Goal: Information Seeking & Learning: Learn about a topic

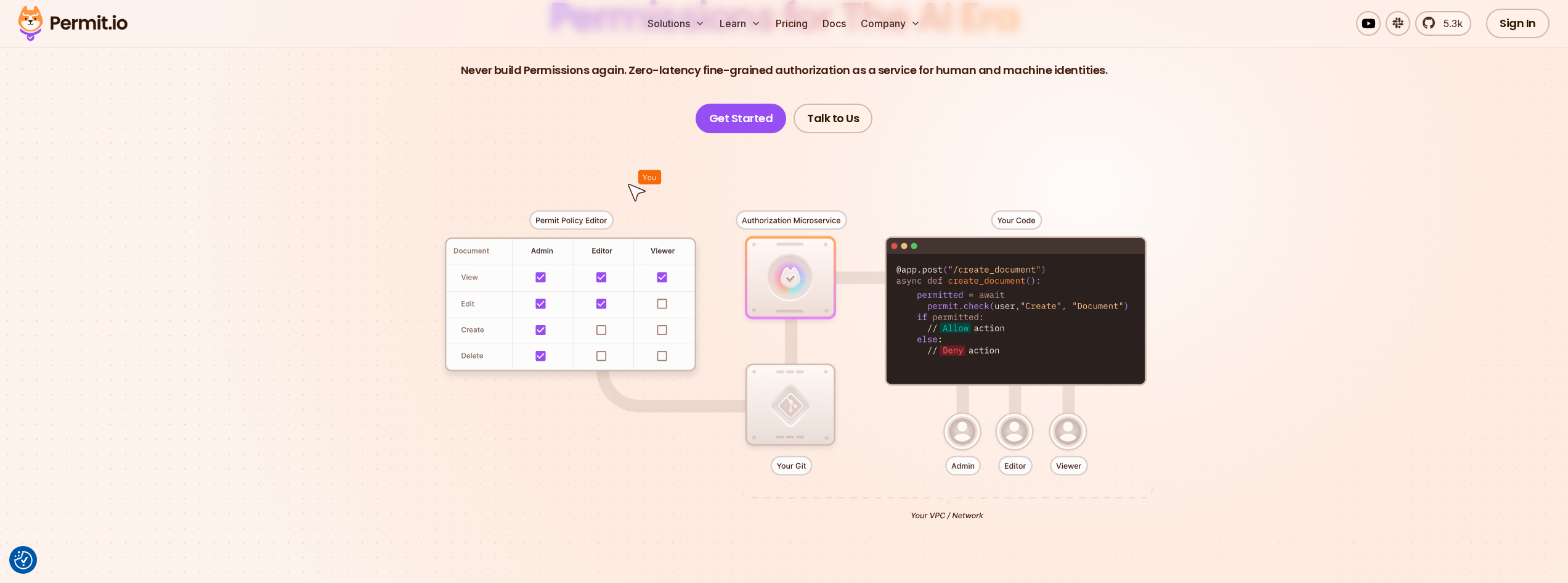
scroll to position [185, 0]
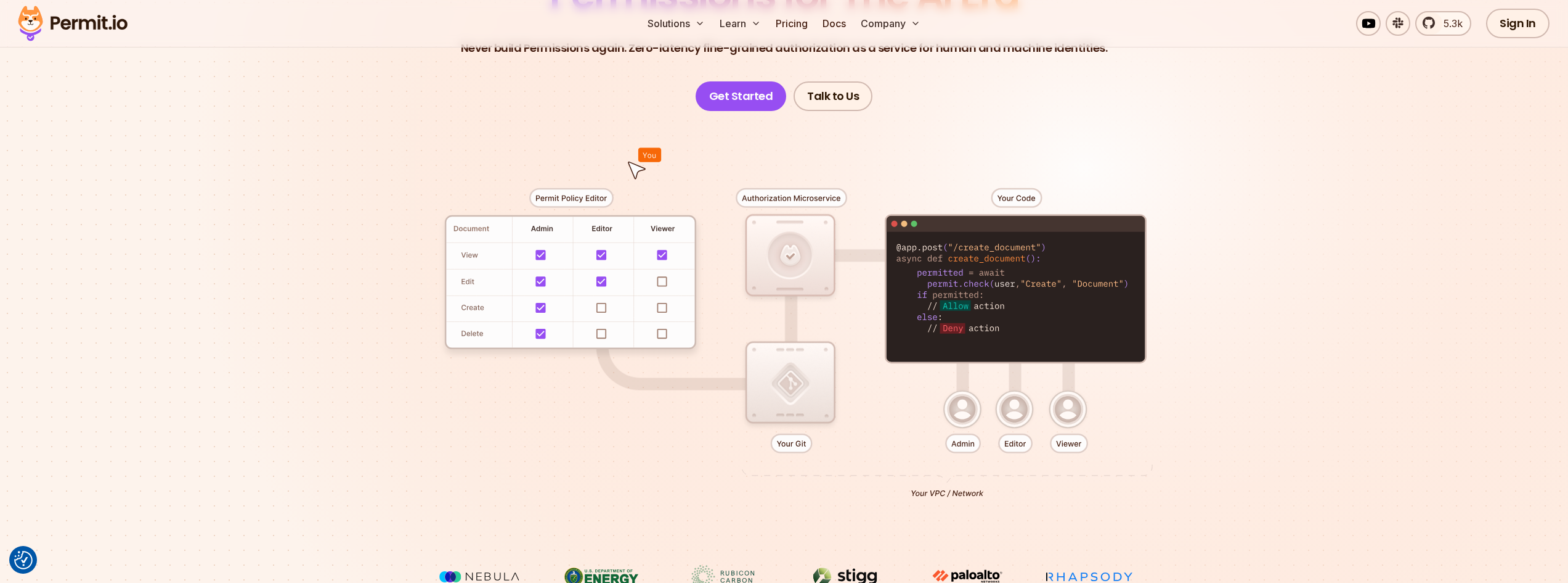
drag, startPoint x: 894, startPoint y: 240, endPoint x: 1038, endPoint y: 298, distance: 155.2
click at [1038, 298] on div at bounding box center [784, 338] width 862 height 454
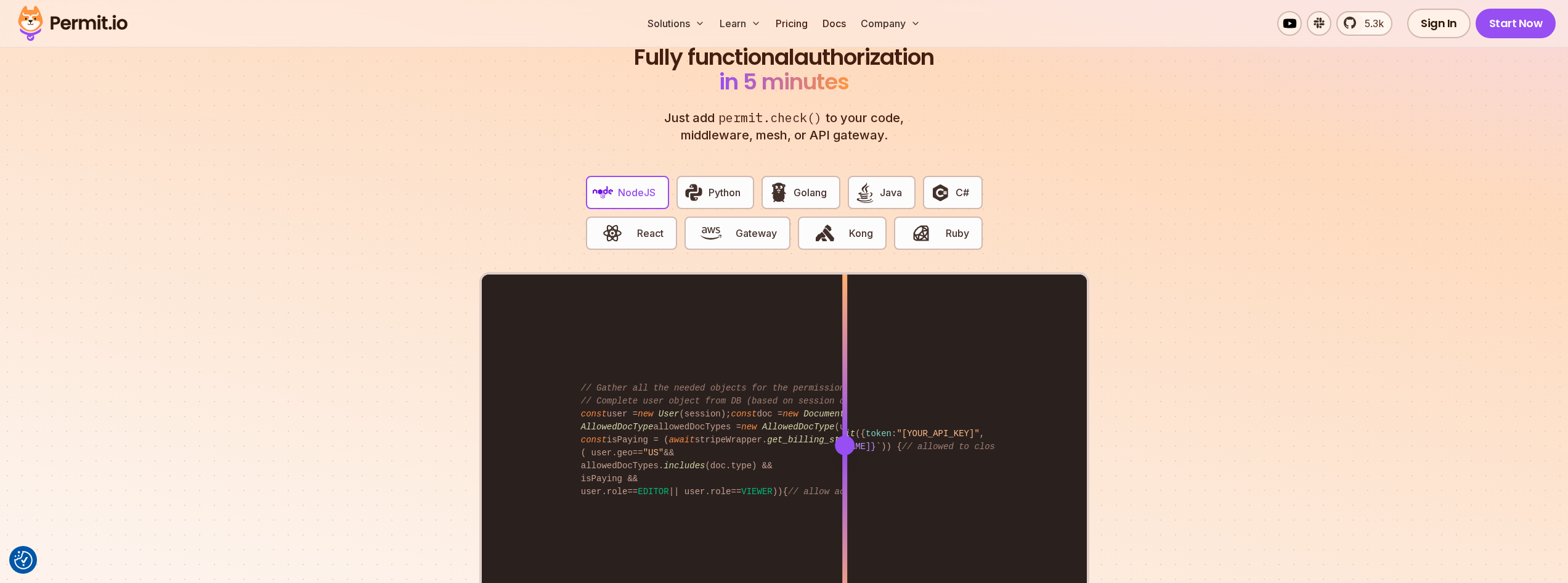
scroll to position [2440, 0]
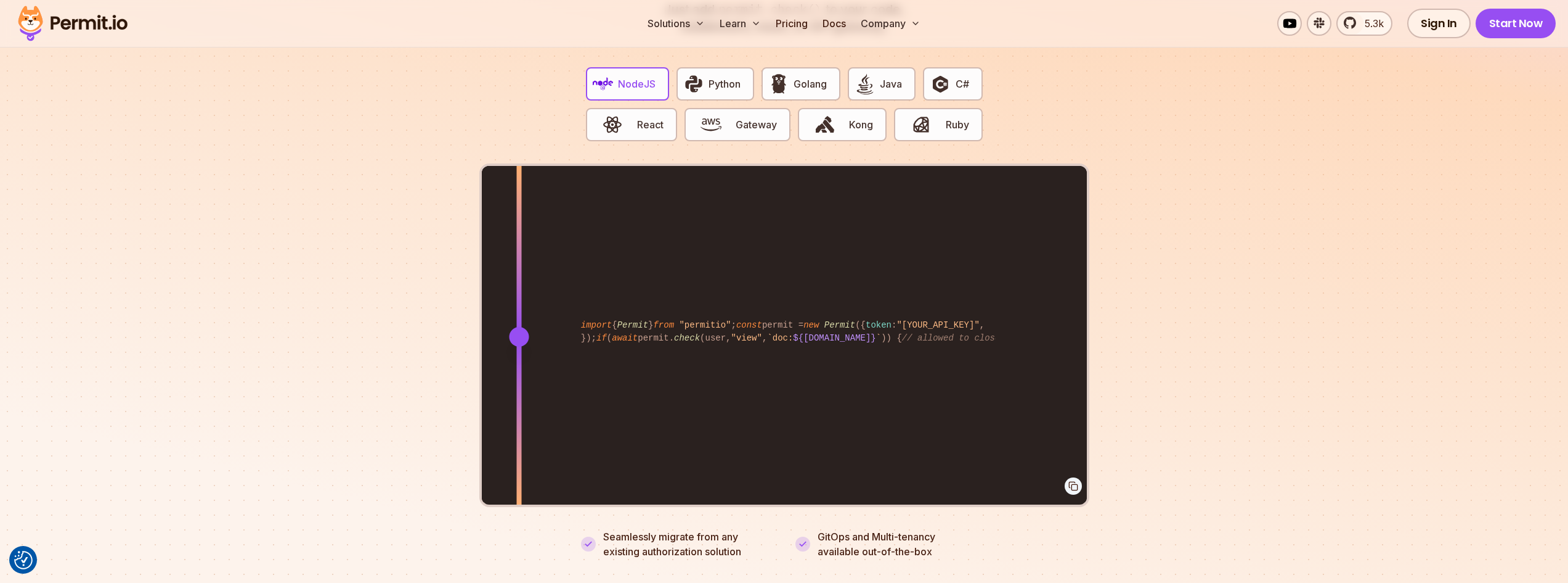
drag, startPoint x: 847, startPoint y: 324, endPoint x: 518, endPoint y: 317, distance: 329.1
click at [518, 327] on div at bounding box center [518, 336] width 19 height 19
click at [639, 119] on button "React" at bounding box center [631, 124] width 91 height 33
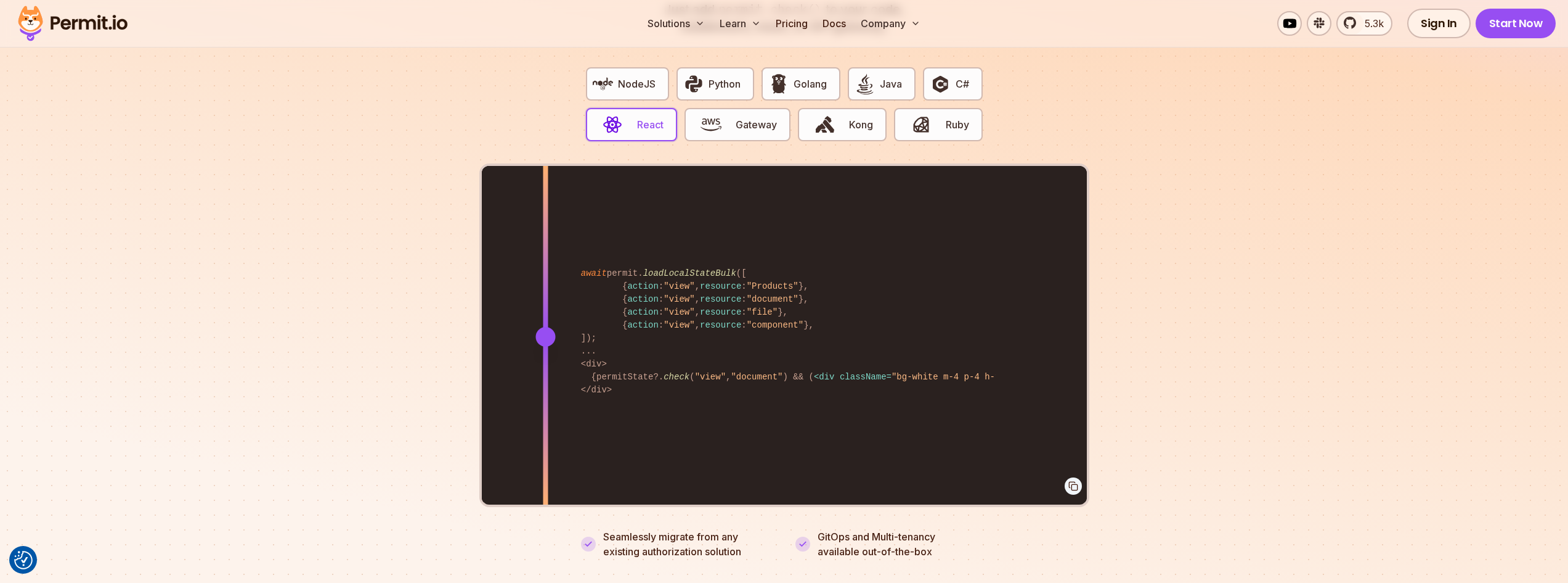
drag, startPoint x: 843, startPoint y: 330, endPoint x: 551, endPoint y: 335, distance: 292.0
click at [545, 338] on div at bounding box center [545, 336] width 5 height 340
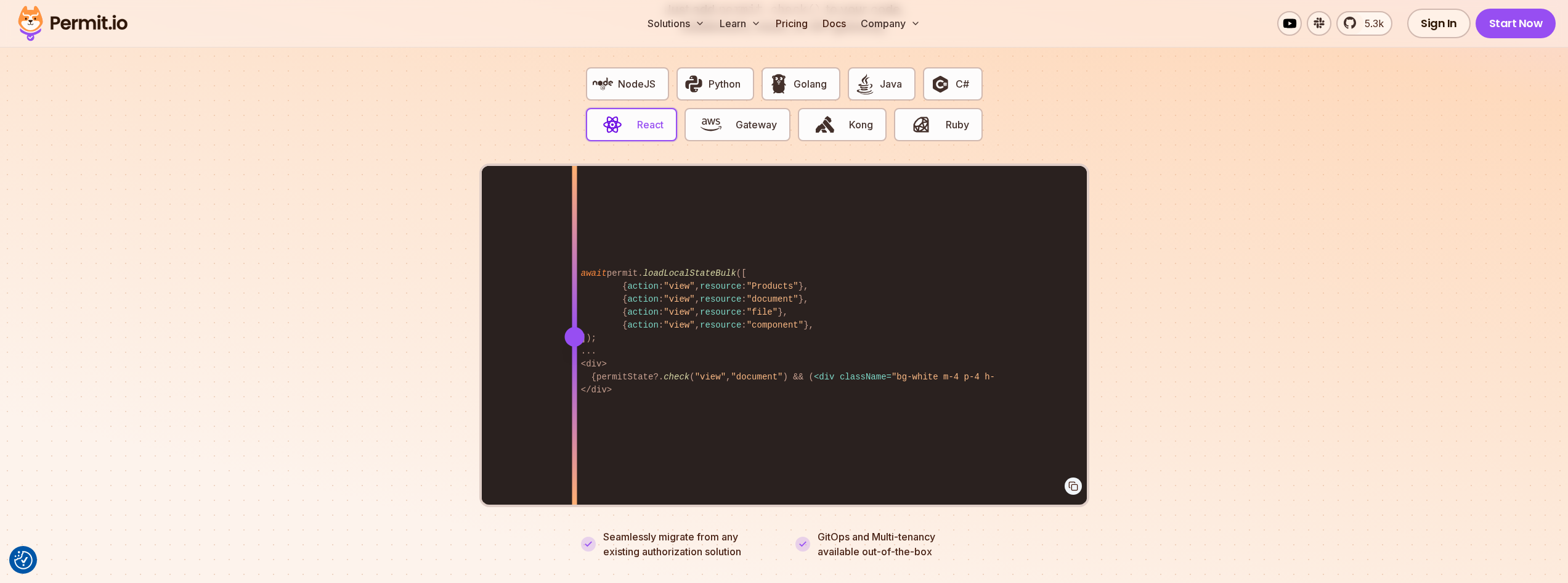
drag, startPoint x: 633, startPoint y: 223, endPoint x: 574, endPoint y: 251, distance: 65.3
click at [574, 251] on div "await permit. loadLocalStateBulk ([ { action : "view" , resource : "Products" }…" at bounding box center [785, 336] width 605 height 340
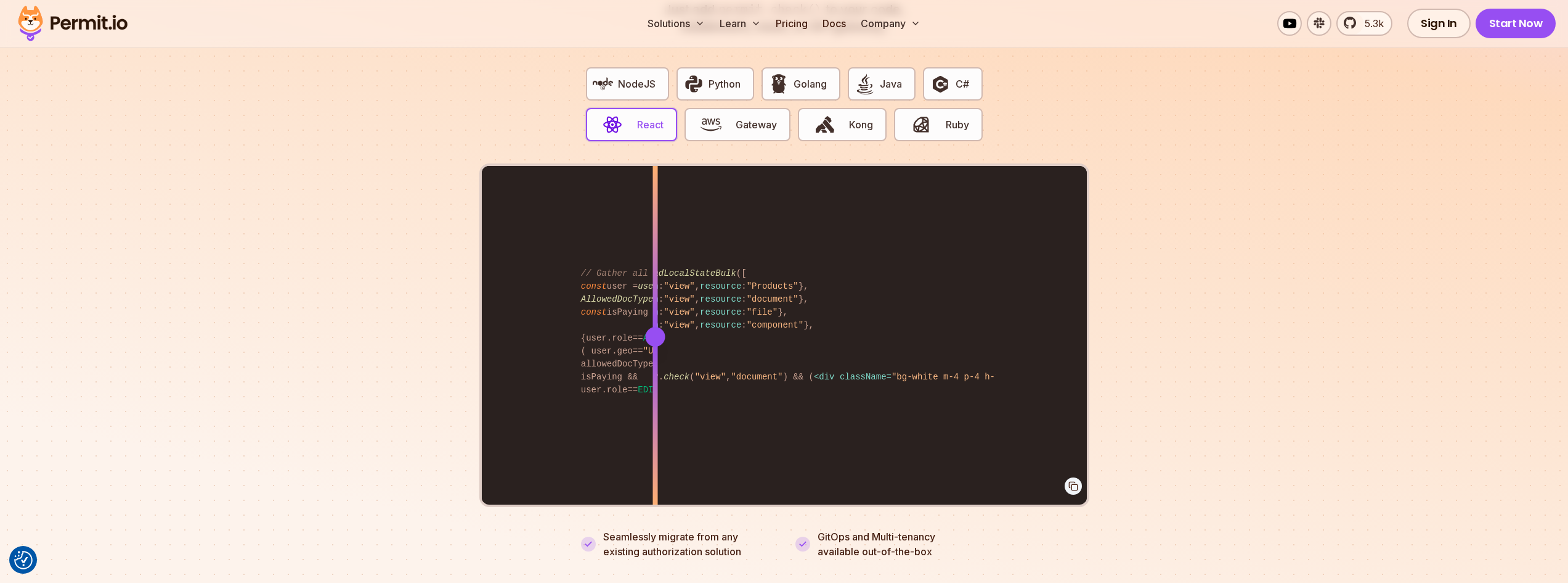
drag, startPoint x: 652, startPoint y: 254, endPoint x: 611, endPoint y: 255, distance: 41.0
click at [611, 255] on div "await permit. loadLocalStateBulk ([ { action : "view" , resource : "Products" }…" at bounding box center [785, 336] width 605 height 340
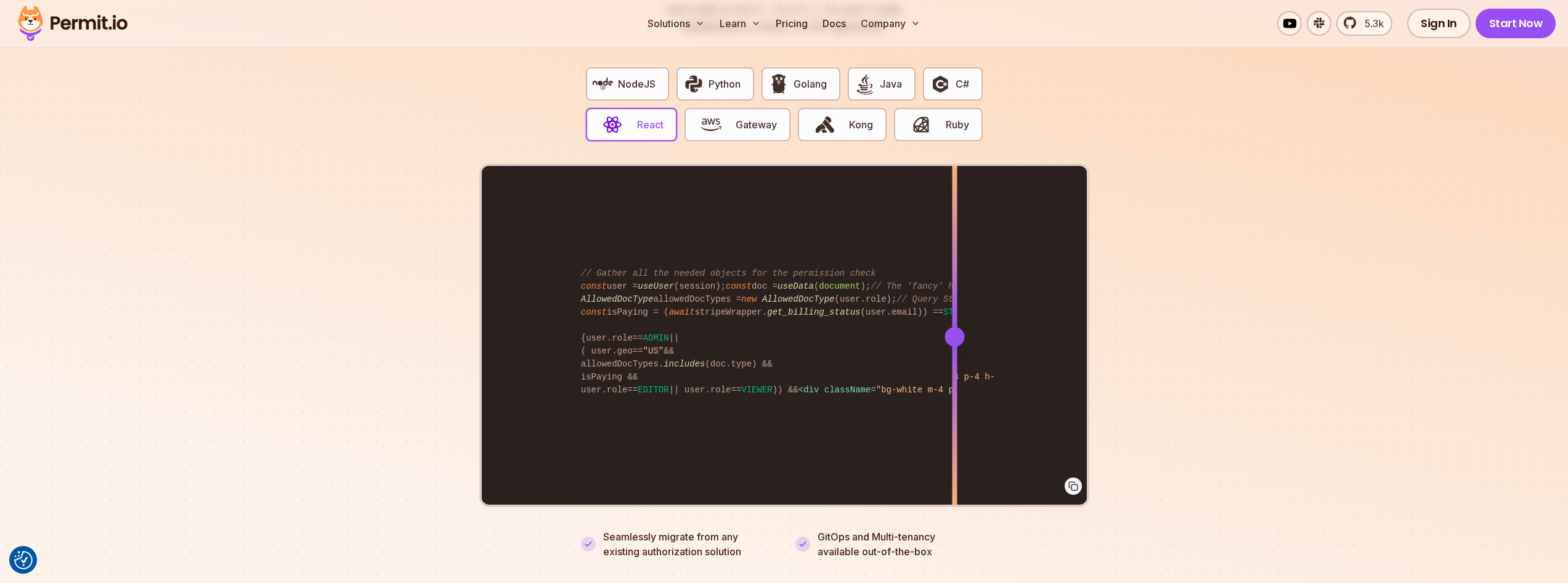
drag, startPoint x: 617, startPoint y: 327, endPoint x: 988, endPoint y: 343, distance: 371.3
click at [957, 343] on div at bounding box center [954, 336] width 5 height 340
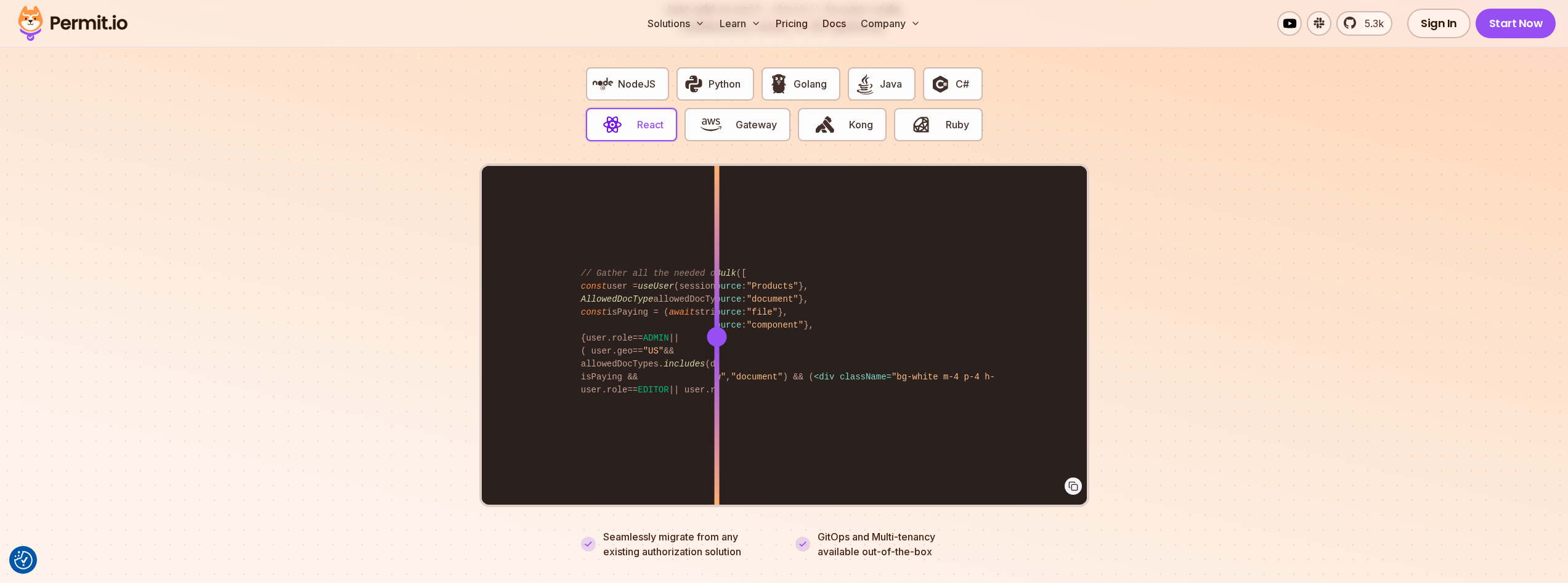
drag, startPoint x: 985, startPoint y: 322, endPoint x: 797, endPoint y: 317, distance: 188.1
click at [727, 327] on div at bounding box center [716, 336] width 19 height 19
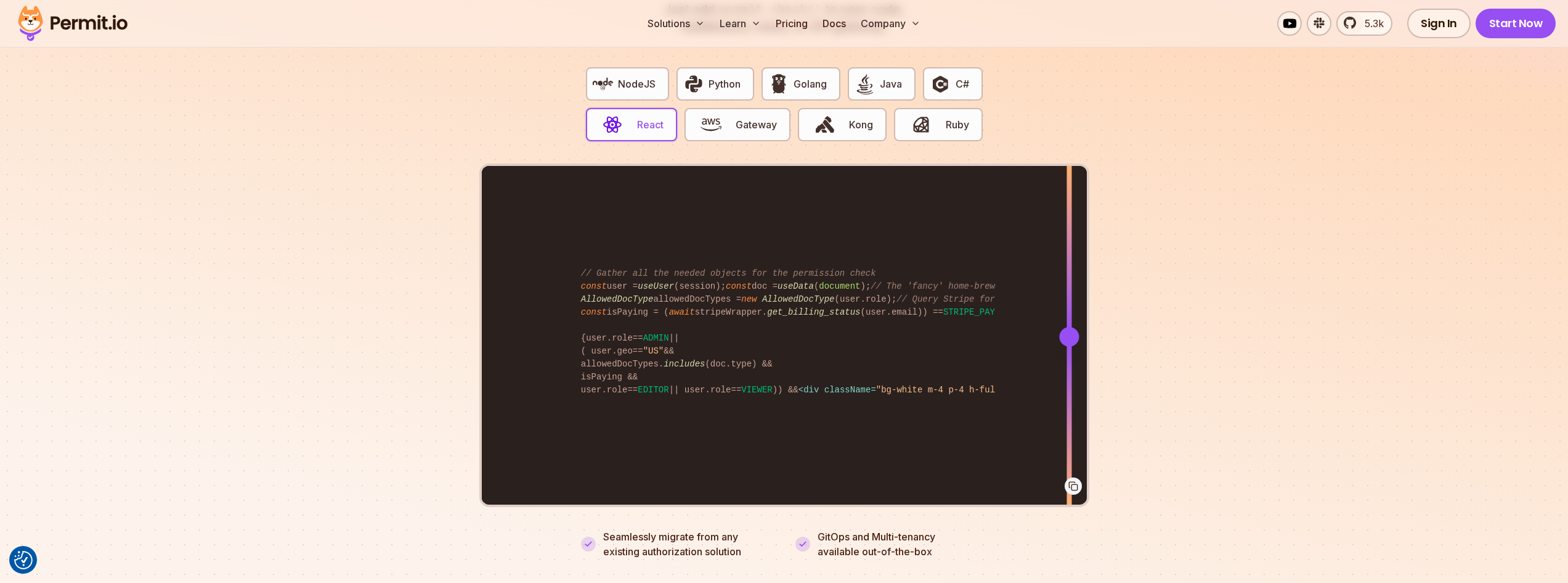
drag, startPoint x: 572, startPoint y: 224, endPoint x: 1069, endPoint y: 340, distance: 510.4
click at [1069, 340] on div "await permit. loadLocalStateBulk ([ { action : "view" , resource : "Products" }…" at bounding box center [785, 336] width 605 height 340
drag, startPoint x: 975, startPoint y: 289, endPoint x: 1062, endPoint y: 307, distance: 88.8
click at [1061, 308] on div "await permit. loadLocalStateBulk ([ { action : "view" , resource : "Products" }…" at bounding box center [785, 336] width 605 height 340
drag, startPoint x: 1002, startPoint y: 310, endPoint x: 1061, endPoint y: 317, distance: 59.4
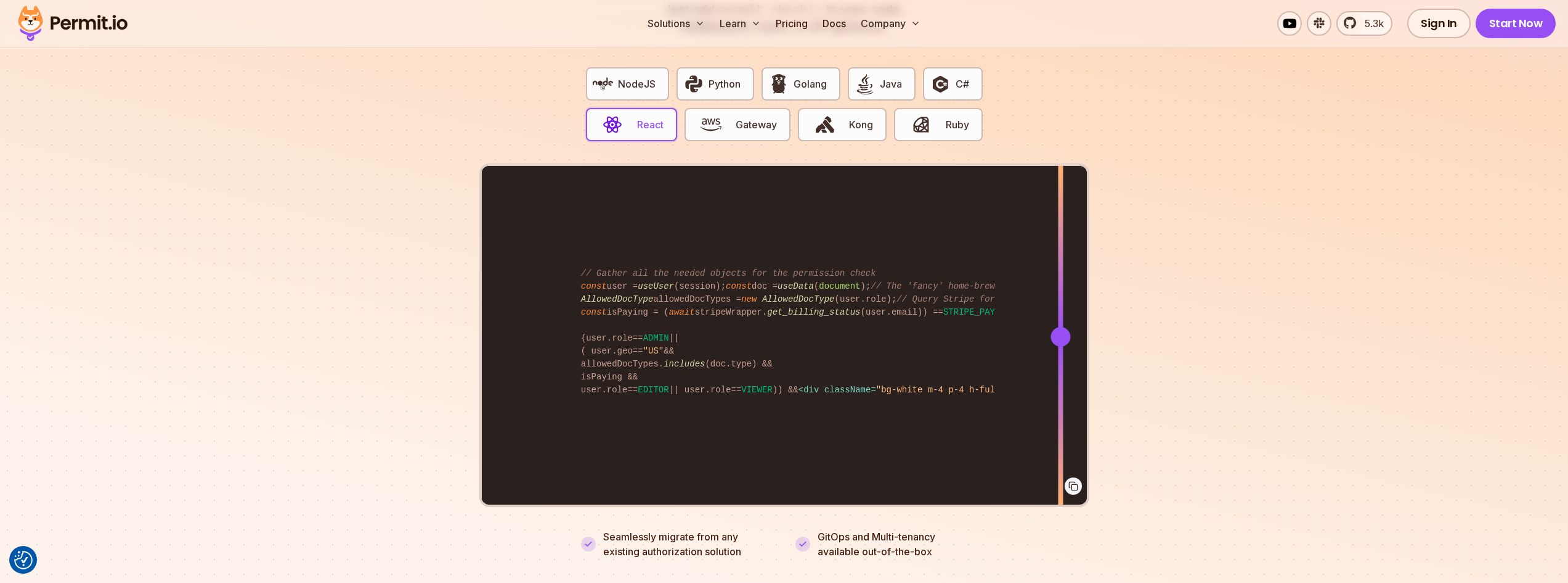
click at [1061, 317] on div "await permit. loadLocalStateBulk ([ { action : "view" , resource : "Products" }…" at bounding box center [785, 336] width 605 height 340
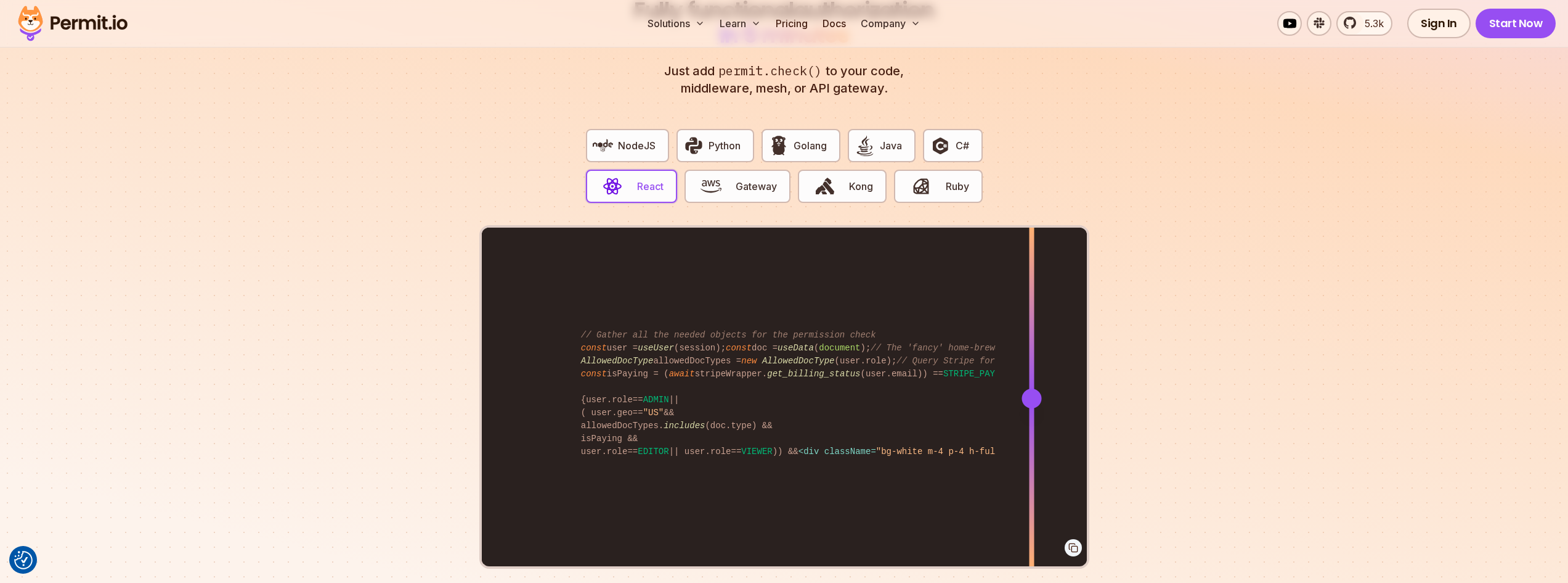
drag, startPoint x: 576, startPoint y: 307, endPoint x: 1029, endPoint y: 328, distance: 453.5
click at [1029, 328] on div "await permit. loadLocalStateBulk ([ { action : "view" , resource : "Products" }…" at bounding box center [785, 397] width 605 height 340
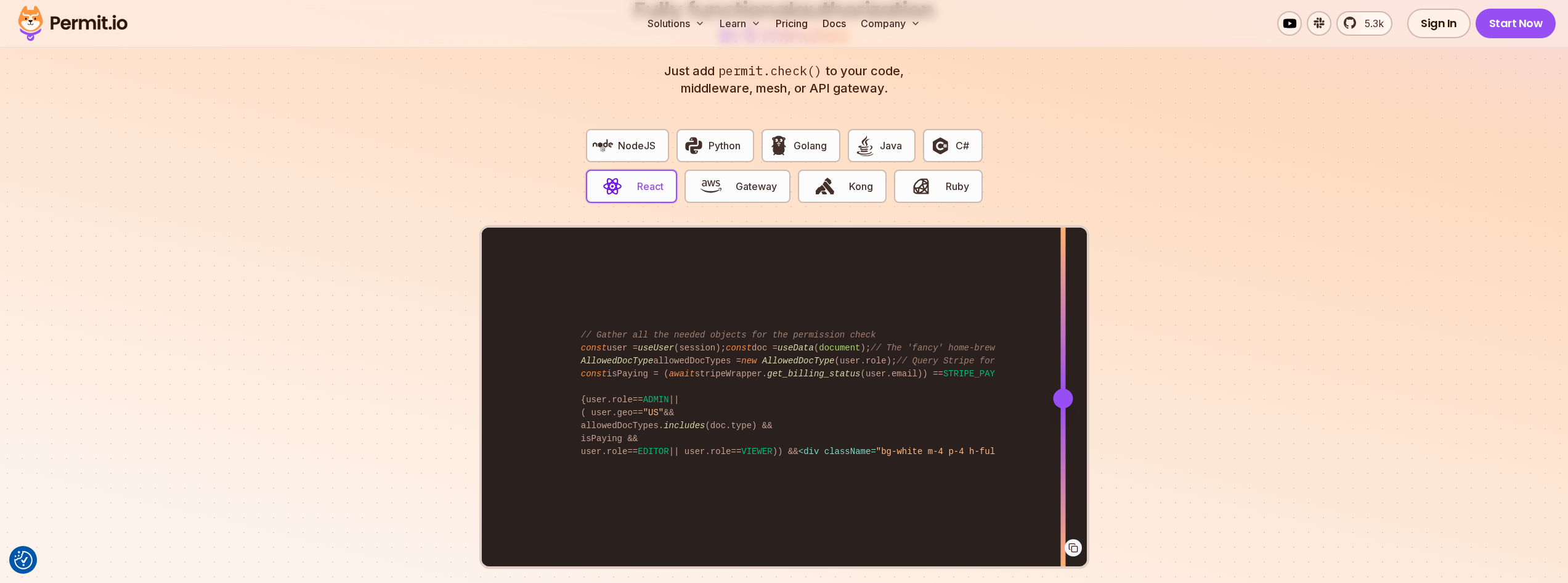
drag, startPoint x: 736, startPoint y: 312, endPoint x: 1018, endPoint y: 327, distance: 282.4
click at [1064, 335] on div "await permit. loadLocalStateBulk ([ { action : "view" , resource : "Products" }…" at bounding box center [785, 397] width 605 height 340
click at [766, 179] on span "Gateway" at bounding box center [756, 186] width 41 height 15
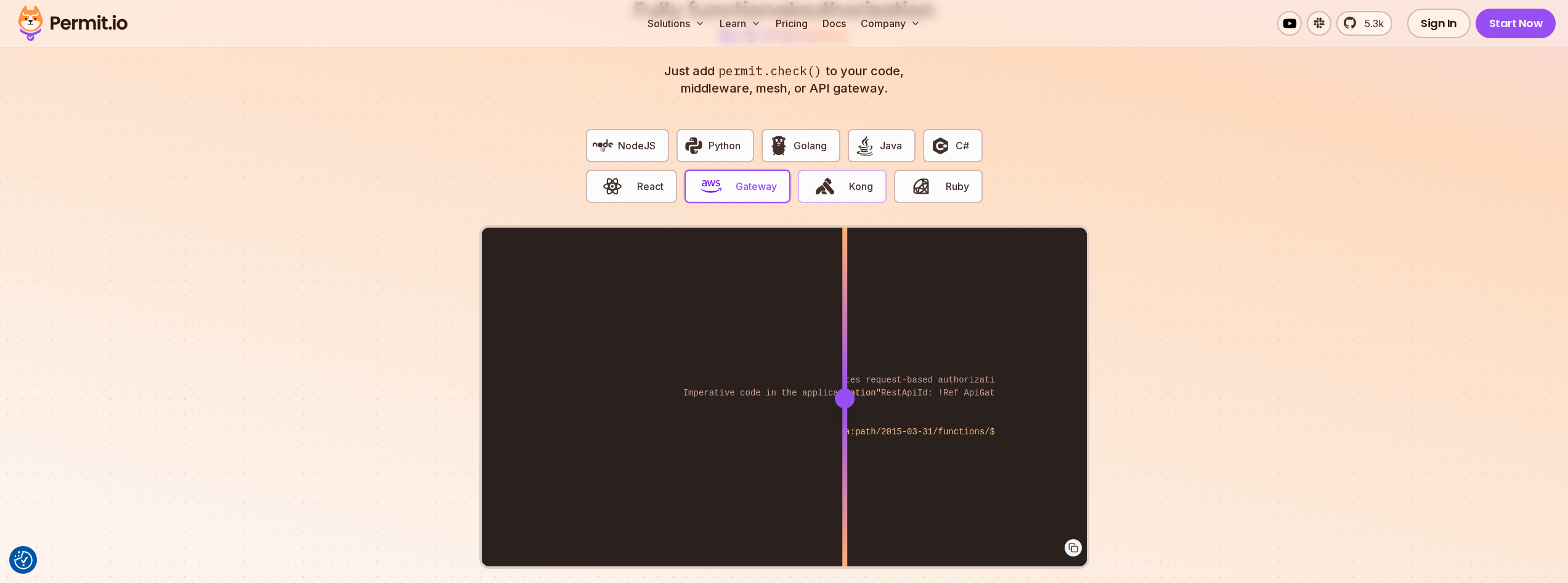
click at [849, 179] on span "Kong" at bounding box center [861, 186] width 24 height 15
click at [661, 143] on button "NodeJS" at bounding box center [627, 145] width 83 height 33
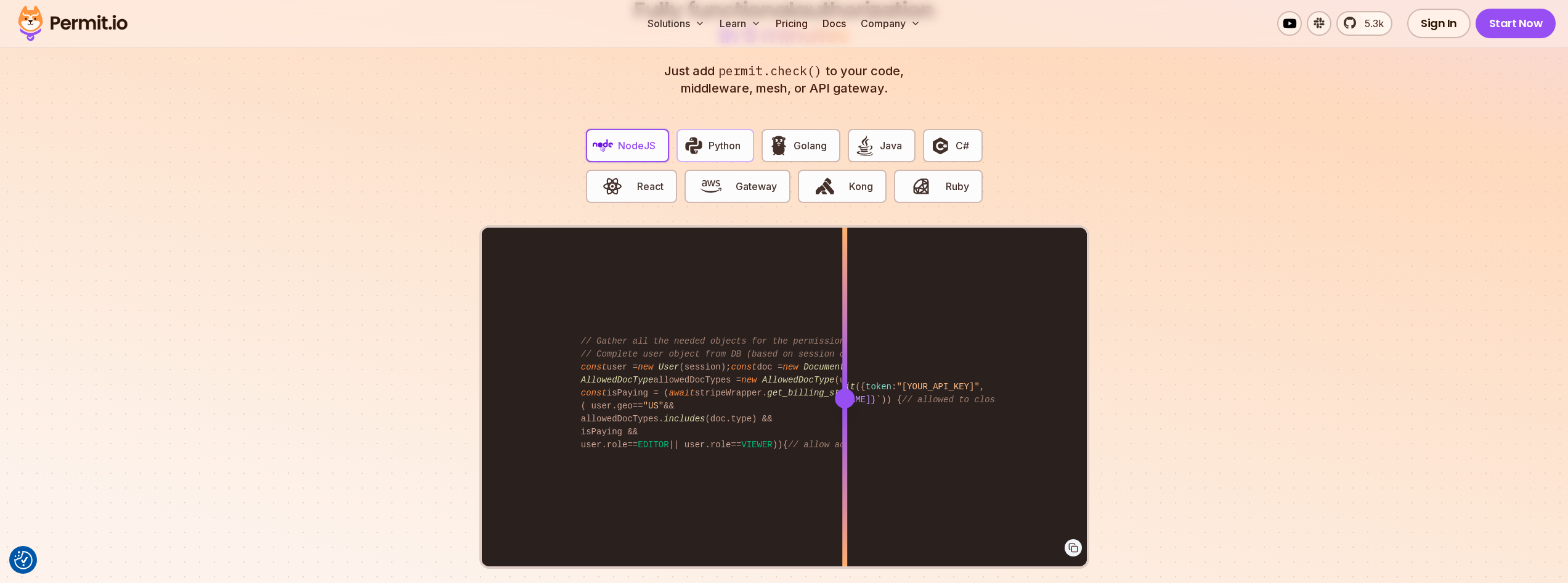
click at [729, 138] on span "Python" at bounding box center [725, 146] width 32 height 15
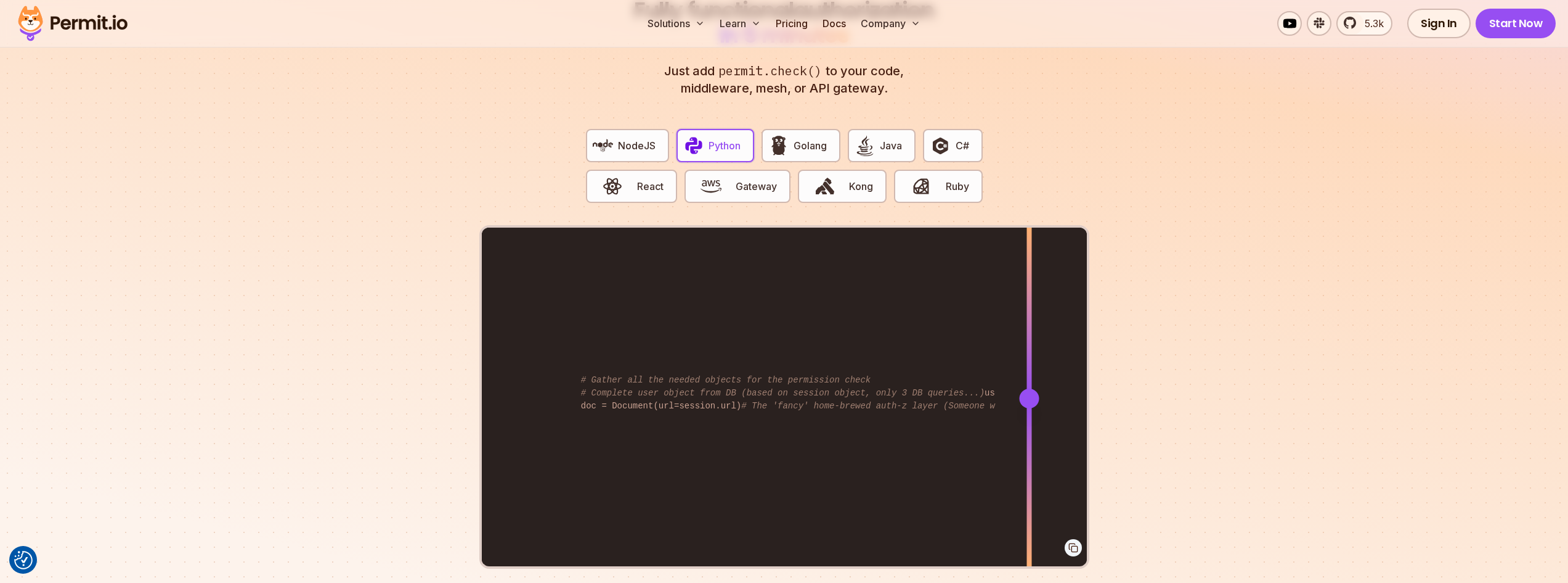
drag, startPoint x: 903, startPoint y: 384, endPoint x: 1032, endPoint y: 380, distance: 129.1
click at [1032, 389] on div at bounding box center [1028, 398] width 19 height 19
click at [811, 138] on span "Golang" at bounding box center [809, 146] width 33 height 15
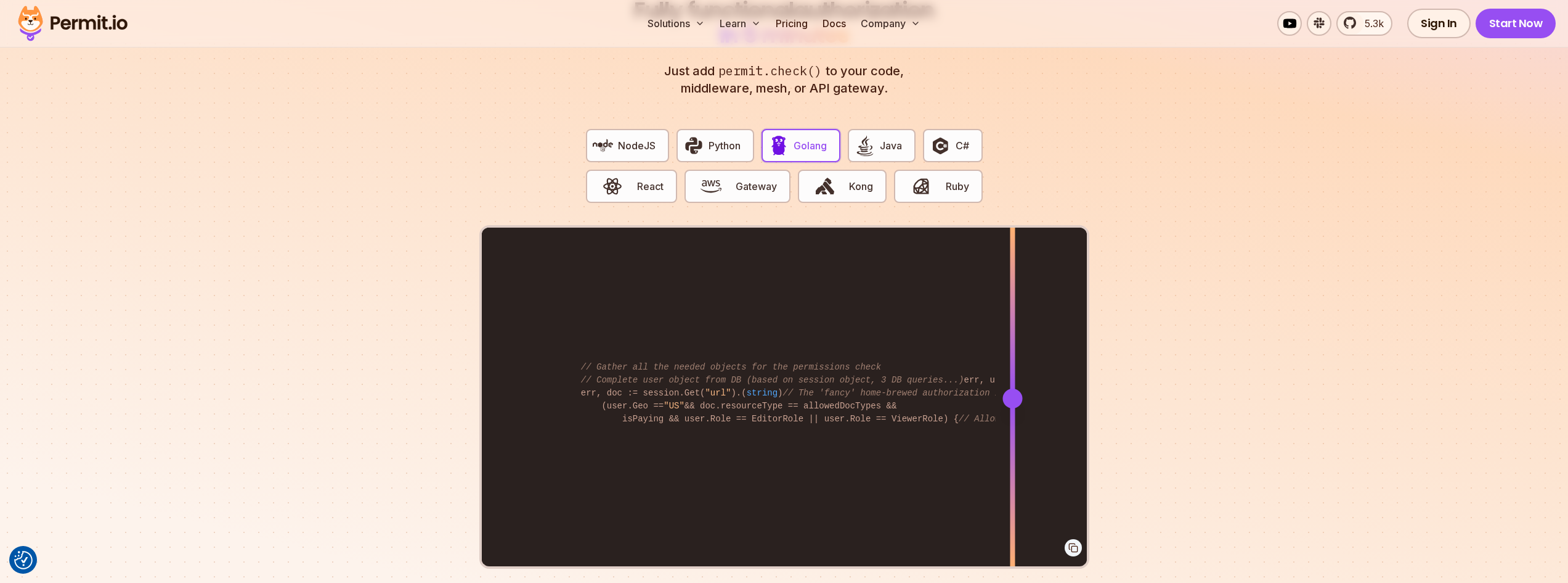
drag, startPoint x: 845, startPoint y: 389, endPoint x: 1012, endPoint y: 381, distance: 167.2
click at [1012, 389] on div at bounding box center [1012, 398] width 19 height 19
click at [878, 129] on button "Java" at bounding box center [882, 145] width 67 height 33
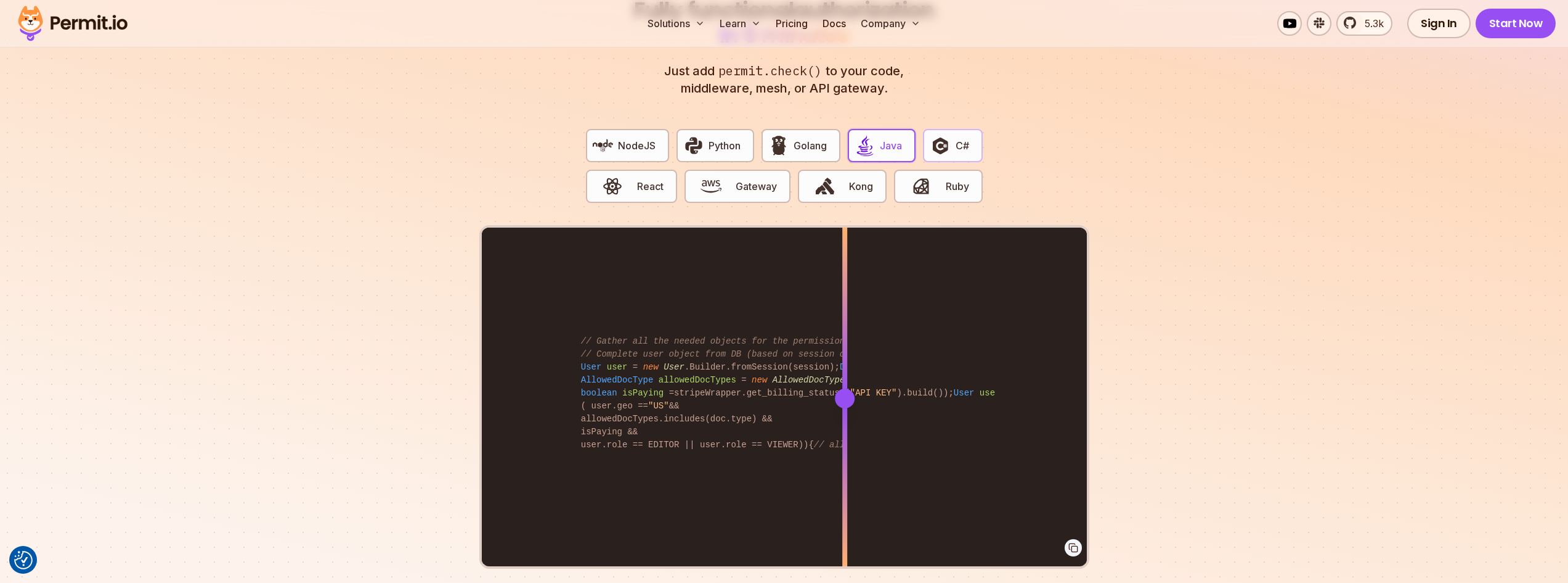
click at [965, 138] on span "C#" at bounding box center [963, 146] width 13 height 15
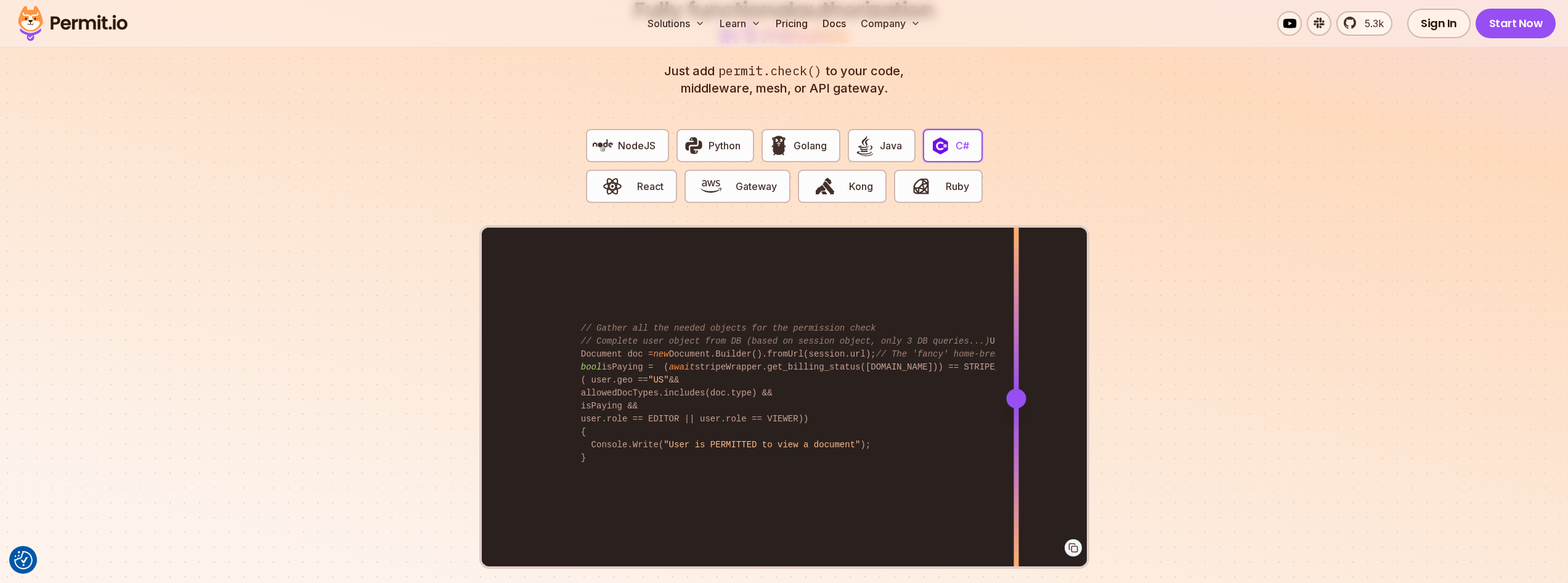
drag, startPoint x: 849, startPoint y: 385, endPoint x: 1016, endPoint y: 381, distance: 167.0
click at [1016, 389] on div at bounding box center [1016, 398] width 19 height 19
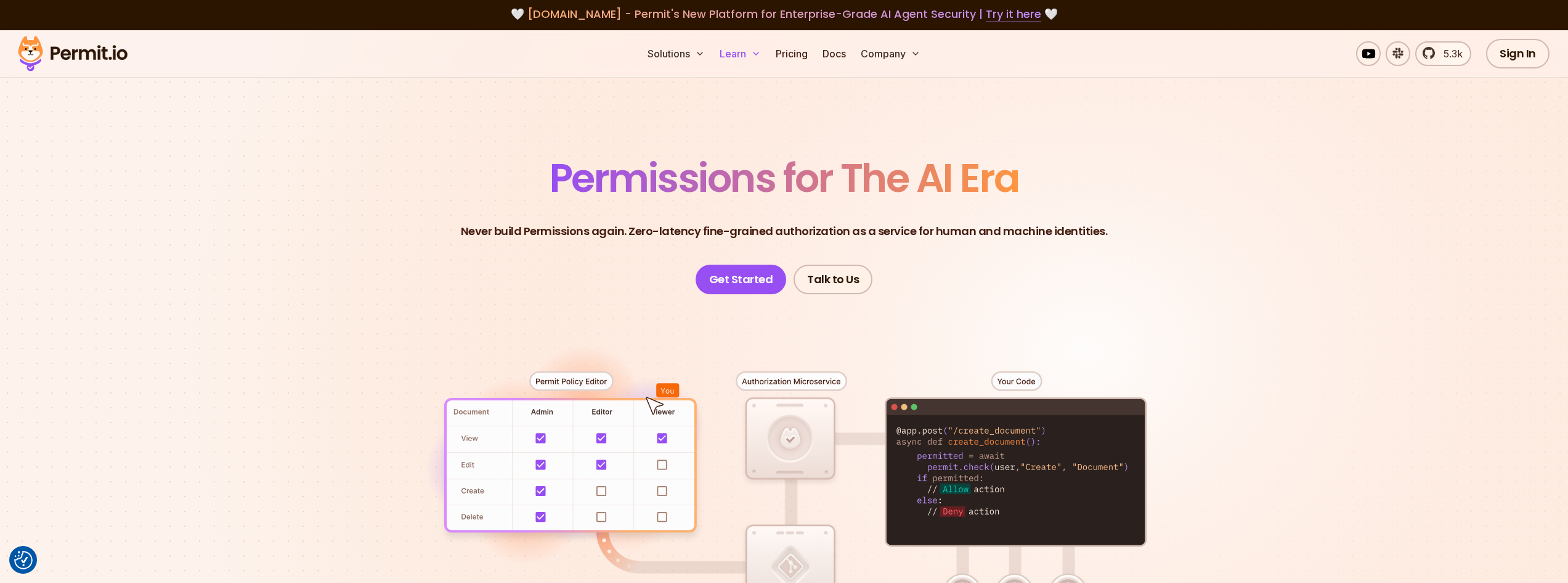
scroll to position [0, 0]
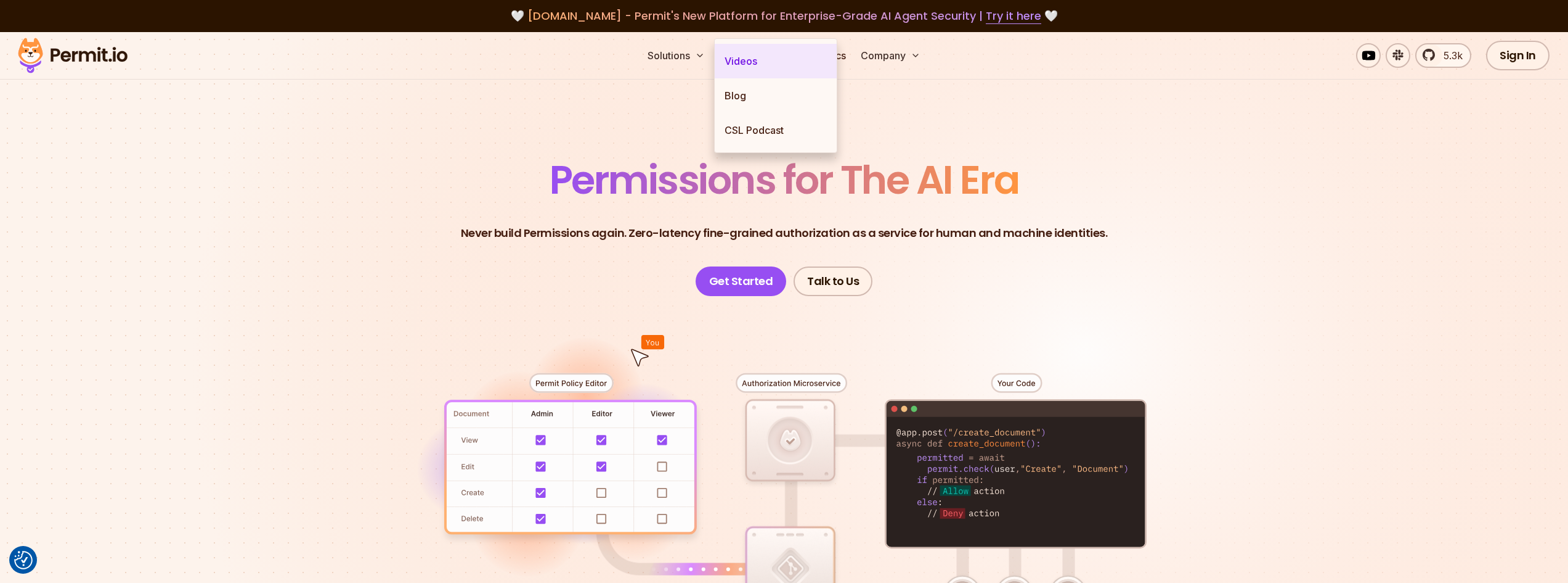
click at [792, 60] on link "Videos" at bounding box center [776, 61] width 122 height 35
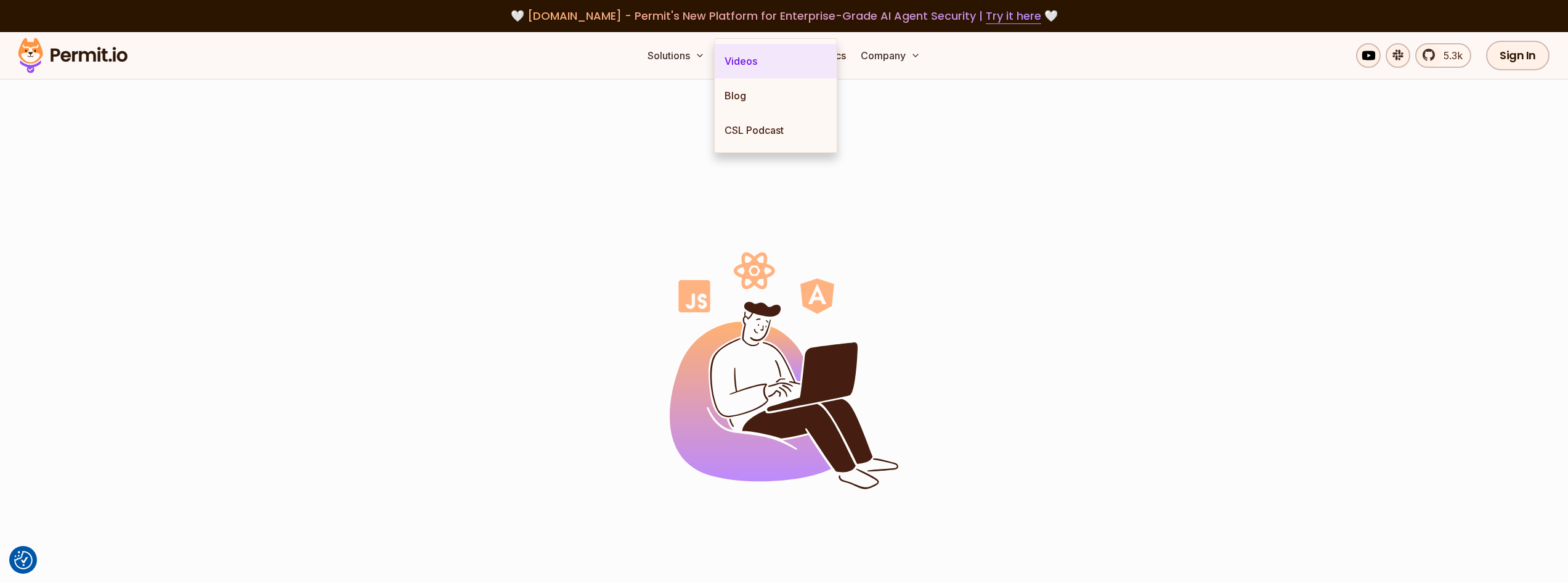
click at [792, 60] on link "Videos" at bounding box center [776, 61] width 122 height 35
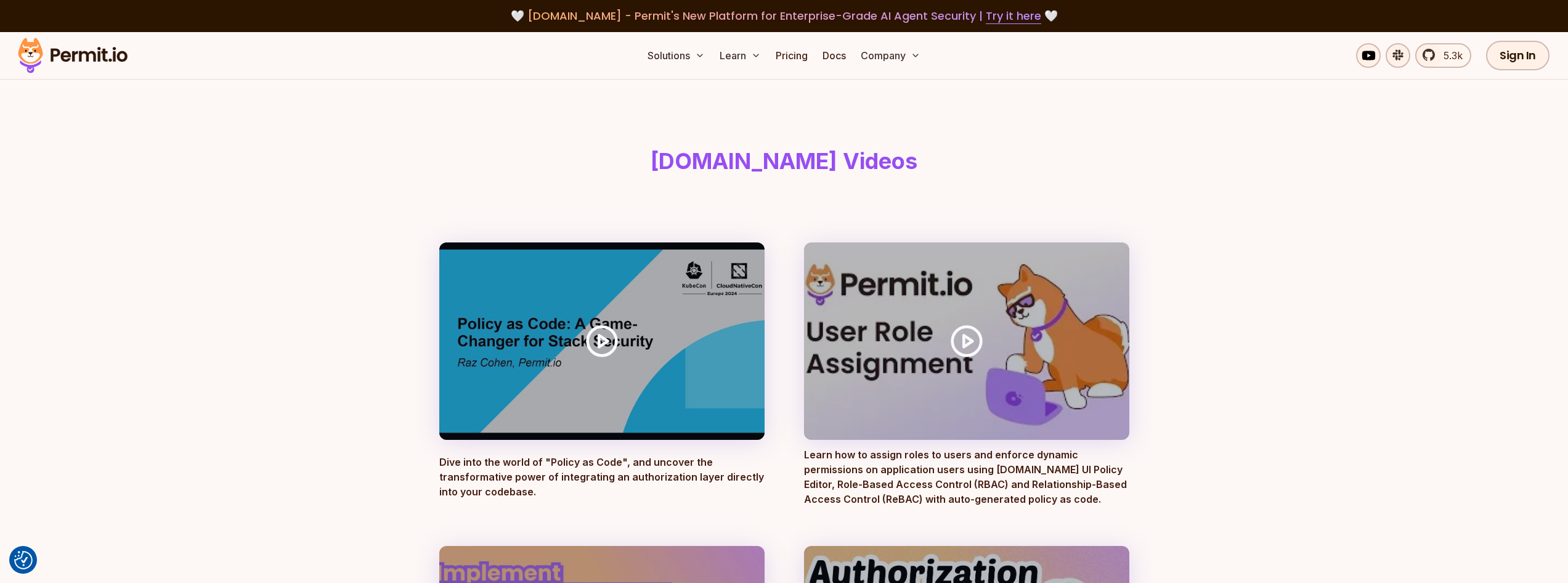
click at [984, 127] on header "[DOMAIN_NAME] Videos" at bounding box center [784, 160] width 710 height 163
click at [803, 51] on link "Pricing" at bounding box center [792, 55] width 42 height 24
